Goal: Task Accomplishment & Management: Manage account settings

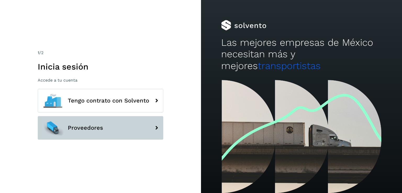
click at [113, 123] on button "Proveedores" at bounding box center [101, 128] width 126 height 24
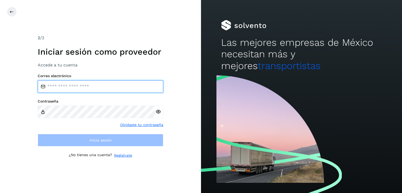
click at [64, 89] on input "email" at bounding box center [101, 86] width 126 height 13
type input "**********"
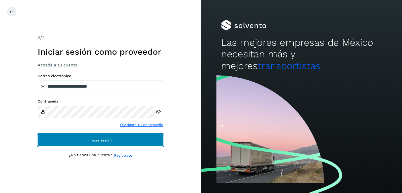
click at [86, 140] on button "Inicia sesión" at bounding box center [101, 140] width 126 height 13
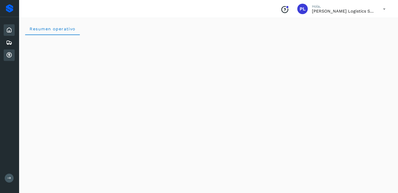
click at [11, 54] on icon at bounding box center [9, 55] width 6 height 6
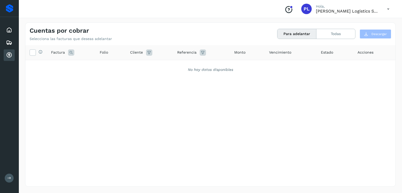
click at [389, 10] on icon at bounding box center [388, 9] width 11 height 11
click at [344, 23] on div "Cerrar sesión" at bounding box center [362, 24] width 62 height 10
